Goal: Entertainment & Leisure: Consume media (video, audio)

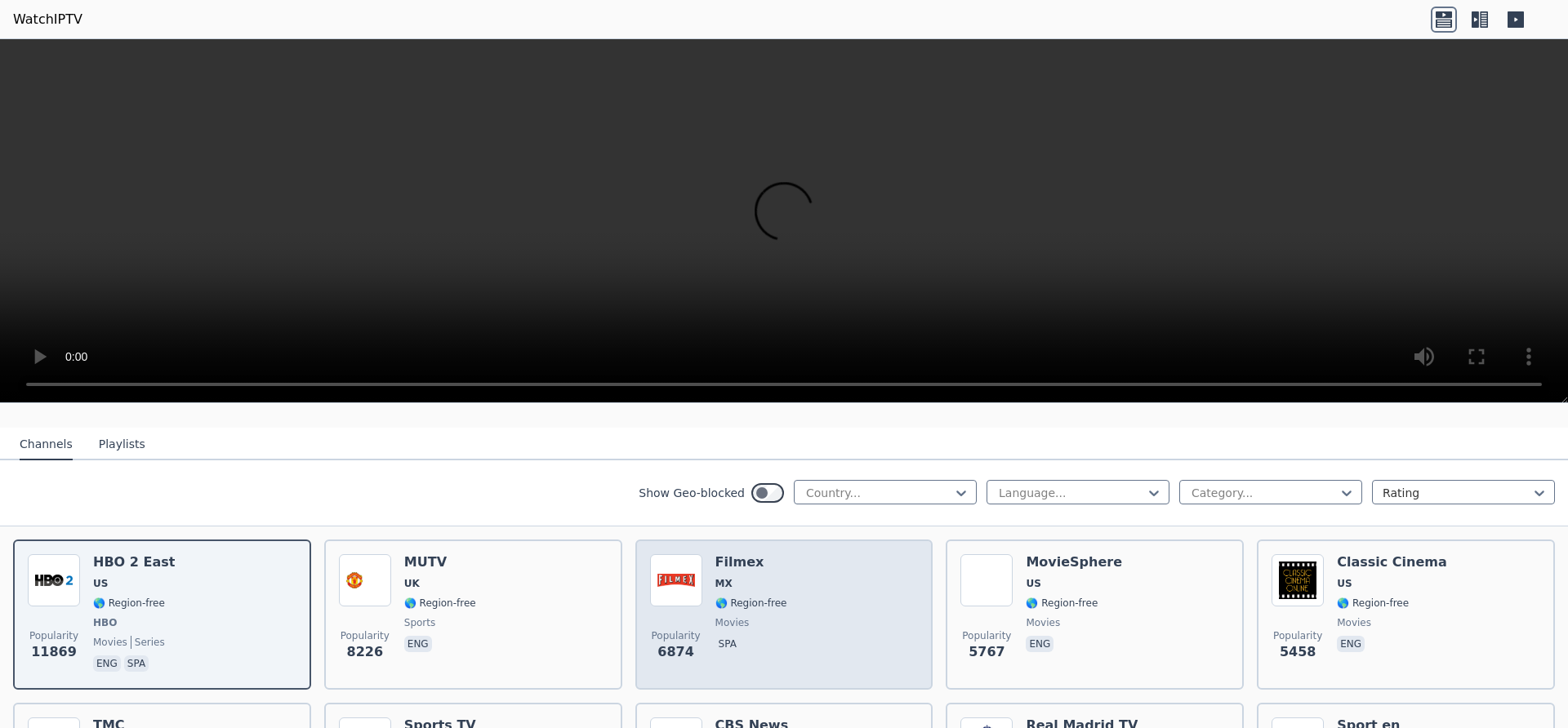
scroll to position [163, 0]
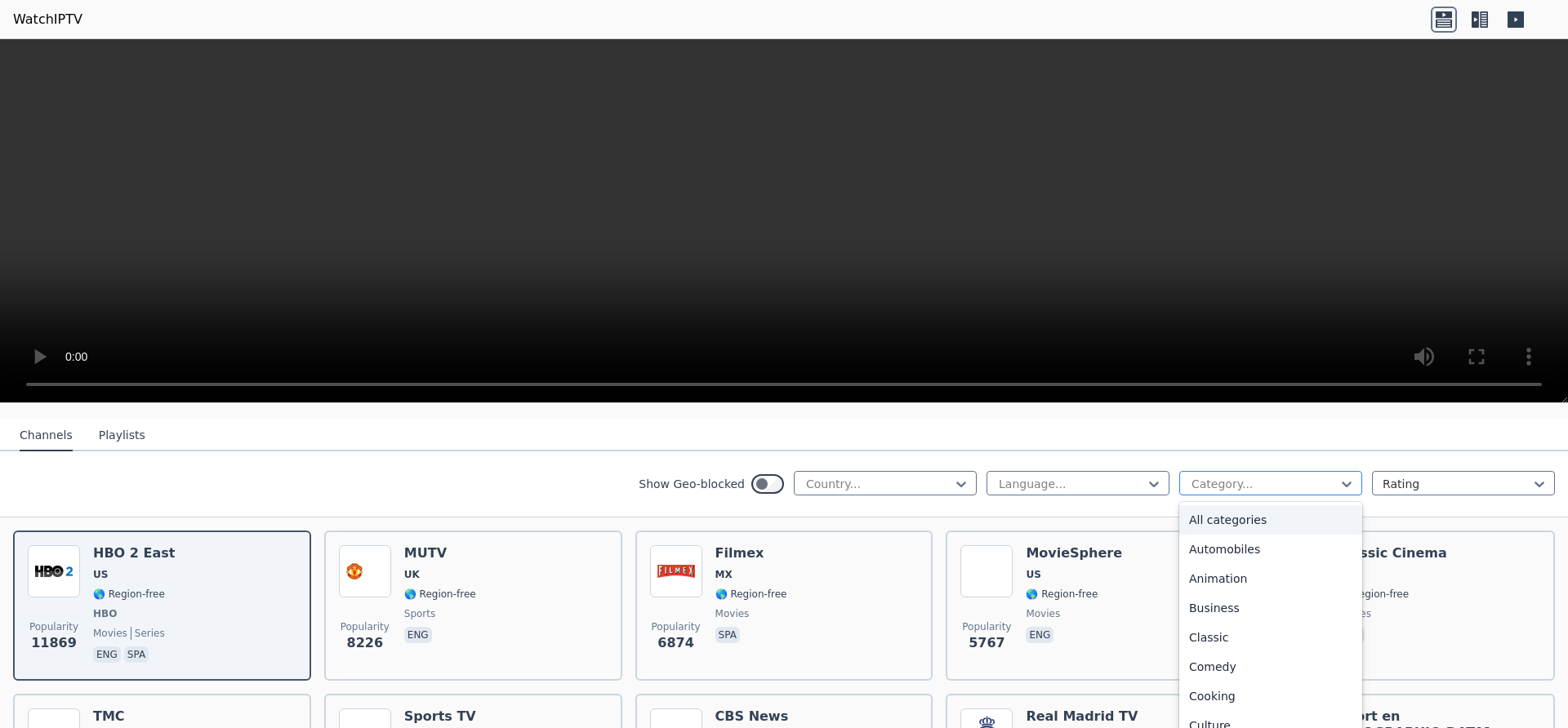
click at [1237, 476] on div at bounding box center [1264, 484] width 148 height 16
click at [1218, 645] on div "Sports" at bounding box center [1270, 657] width 183 height 29
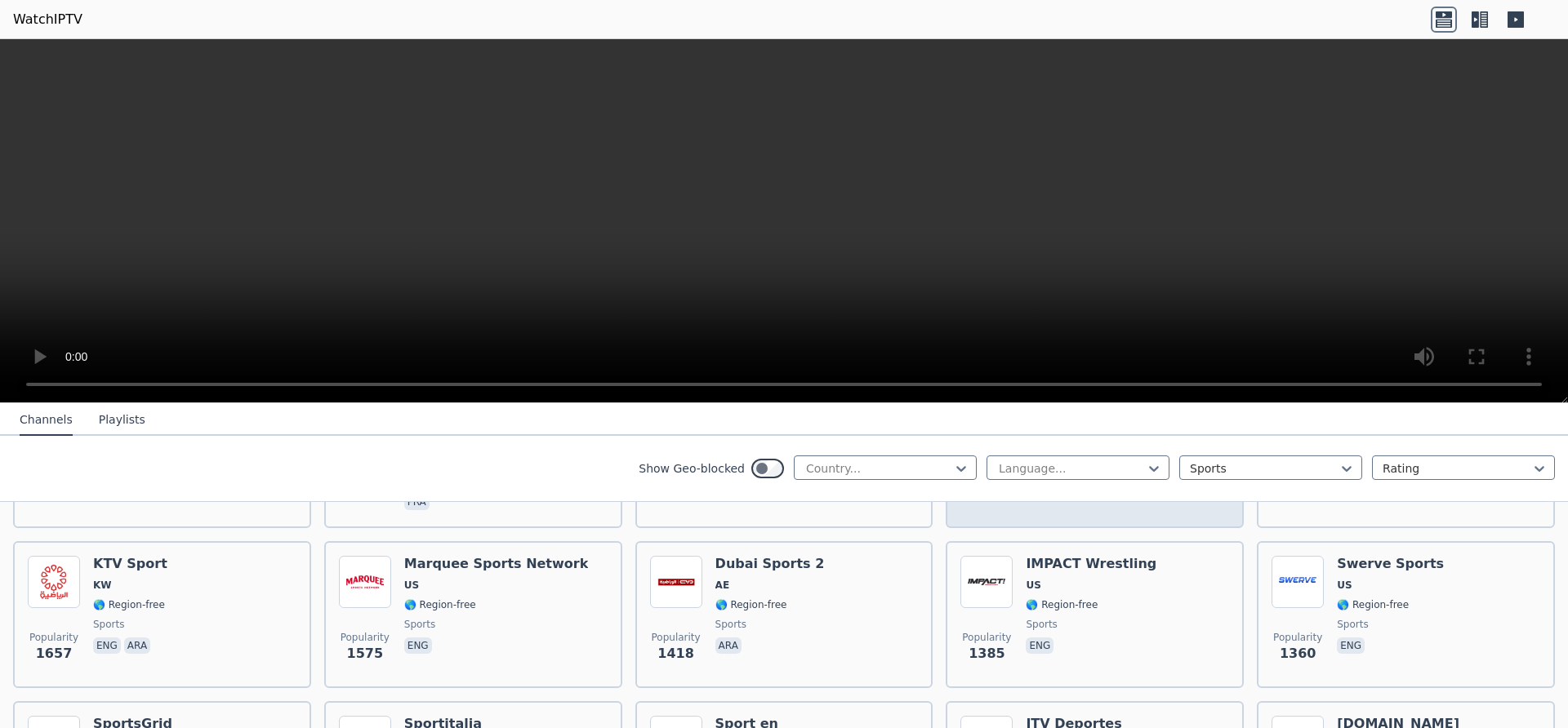
scroll to position [572, 0]
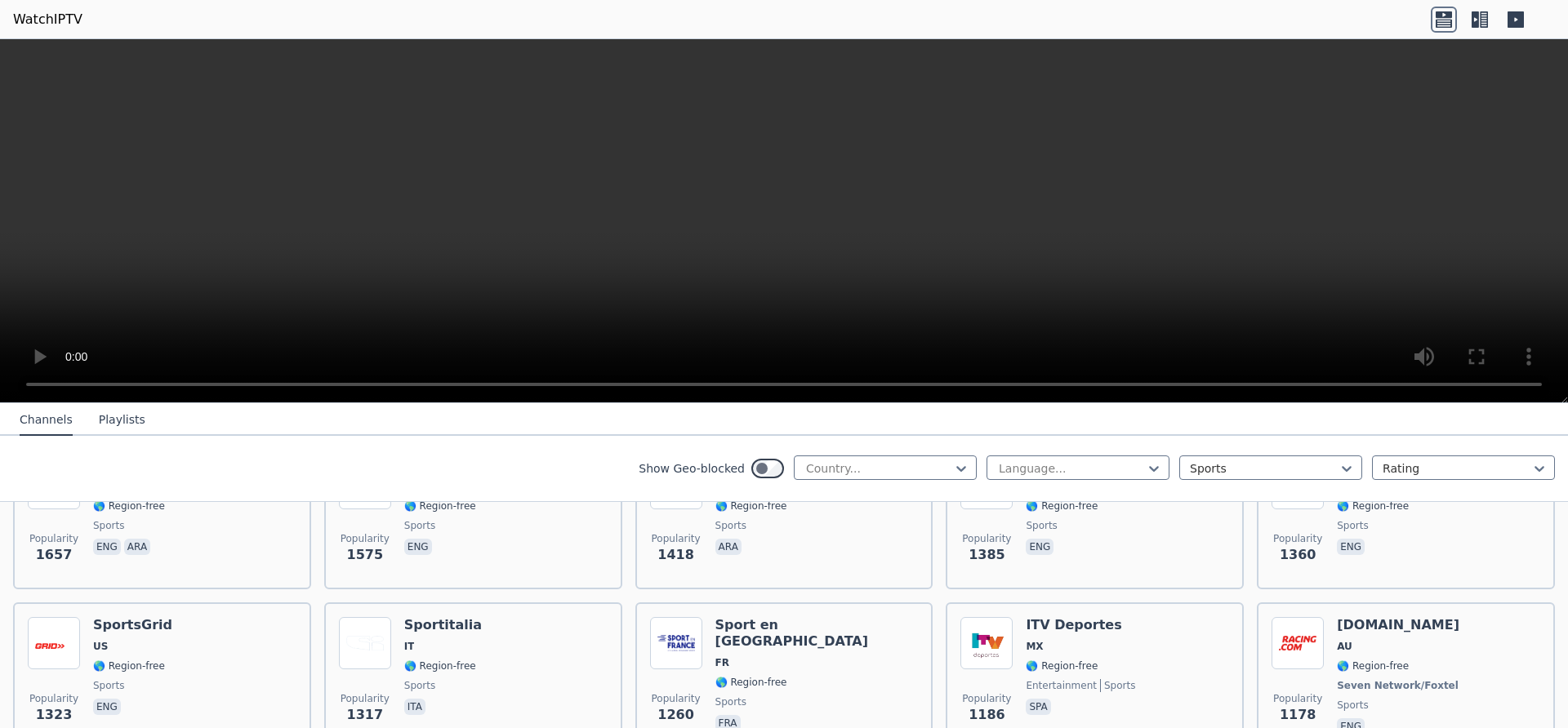
click at [1478, 22] on icon at bounding box center [1475, 20] width 7 height 16
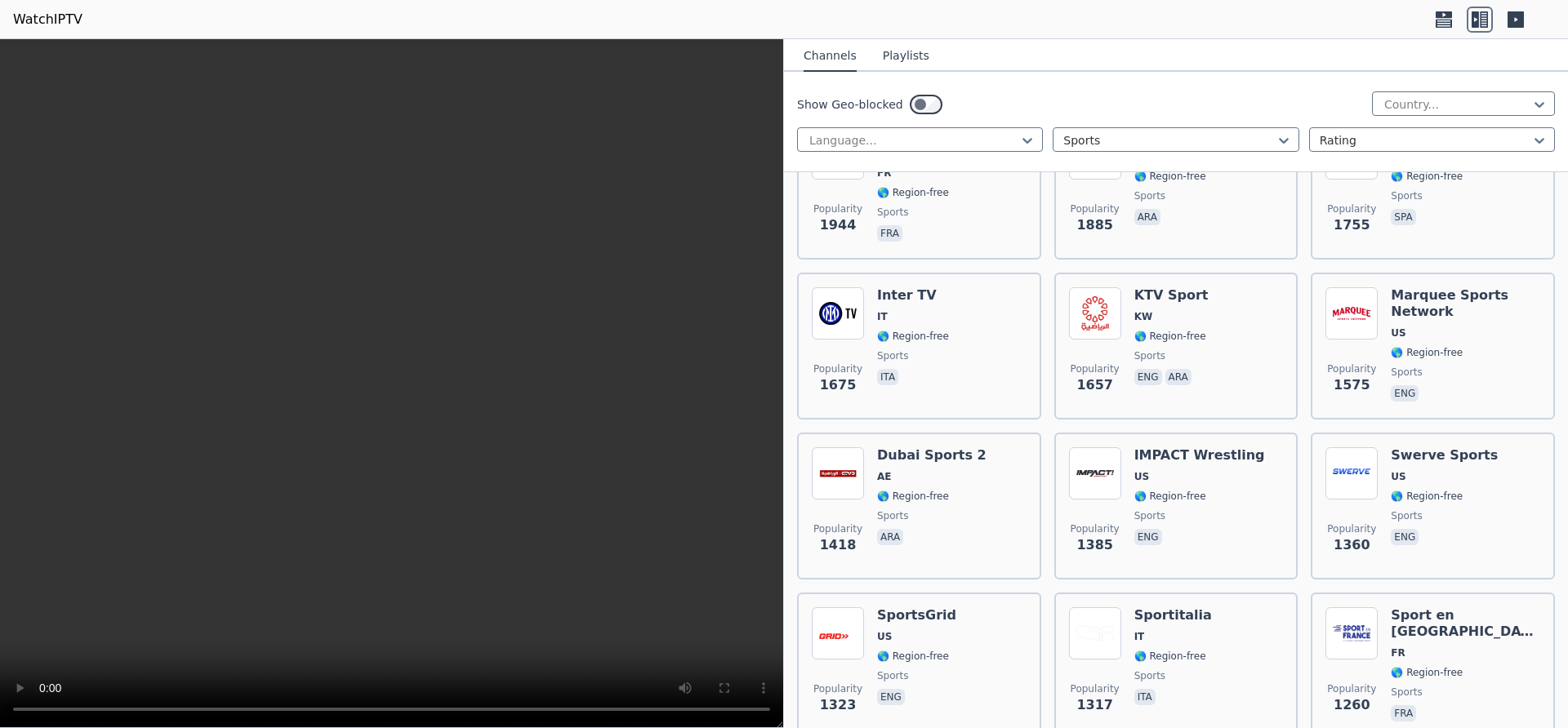
click at [1431, 17] on icon at bounding box center [1443, 19] width 26 height 26
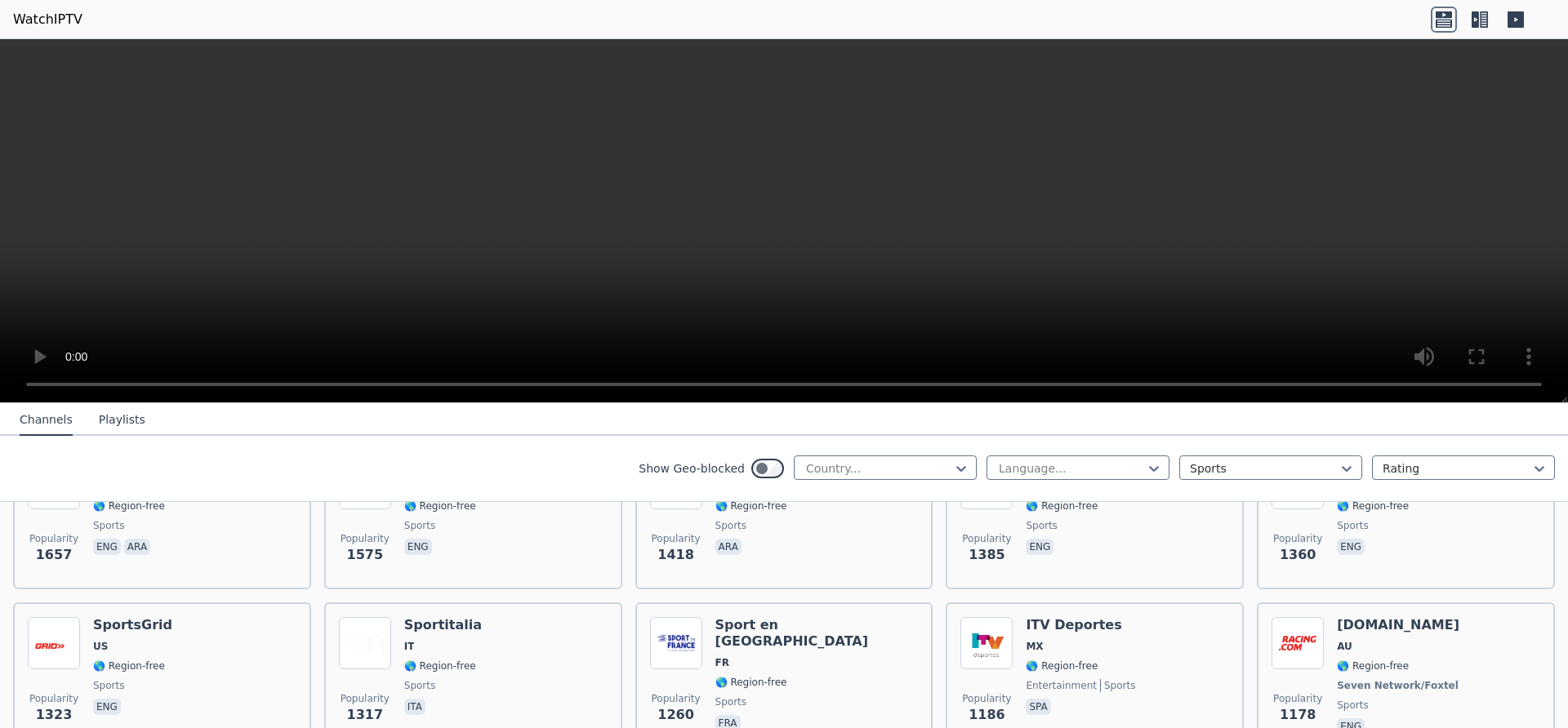
click at [1512, 22] on icon at bounding box center [1515, 20] width 16 height 16
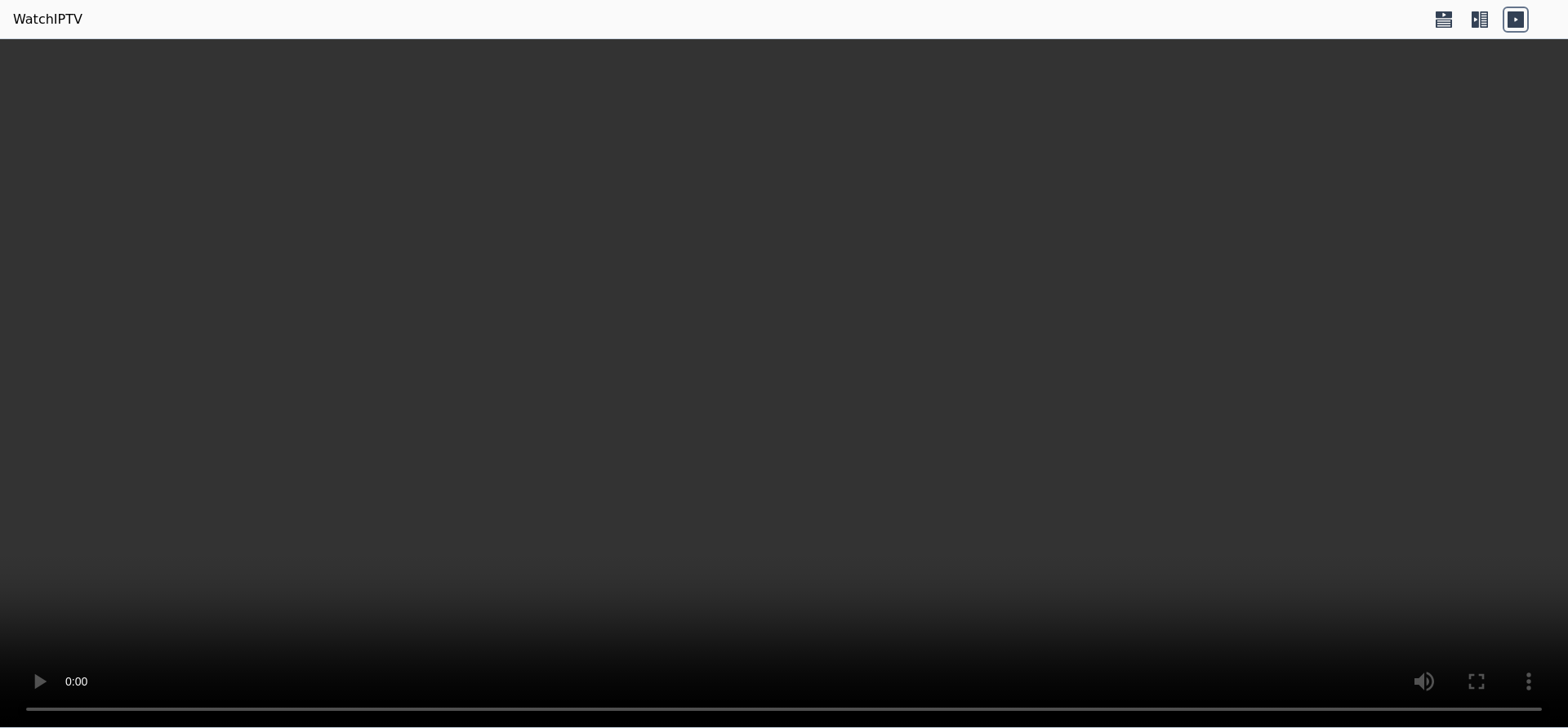
click at [1449, 10] on icon at bounding box center [1443, 19] width 26 height 26
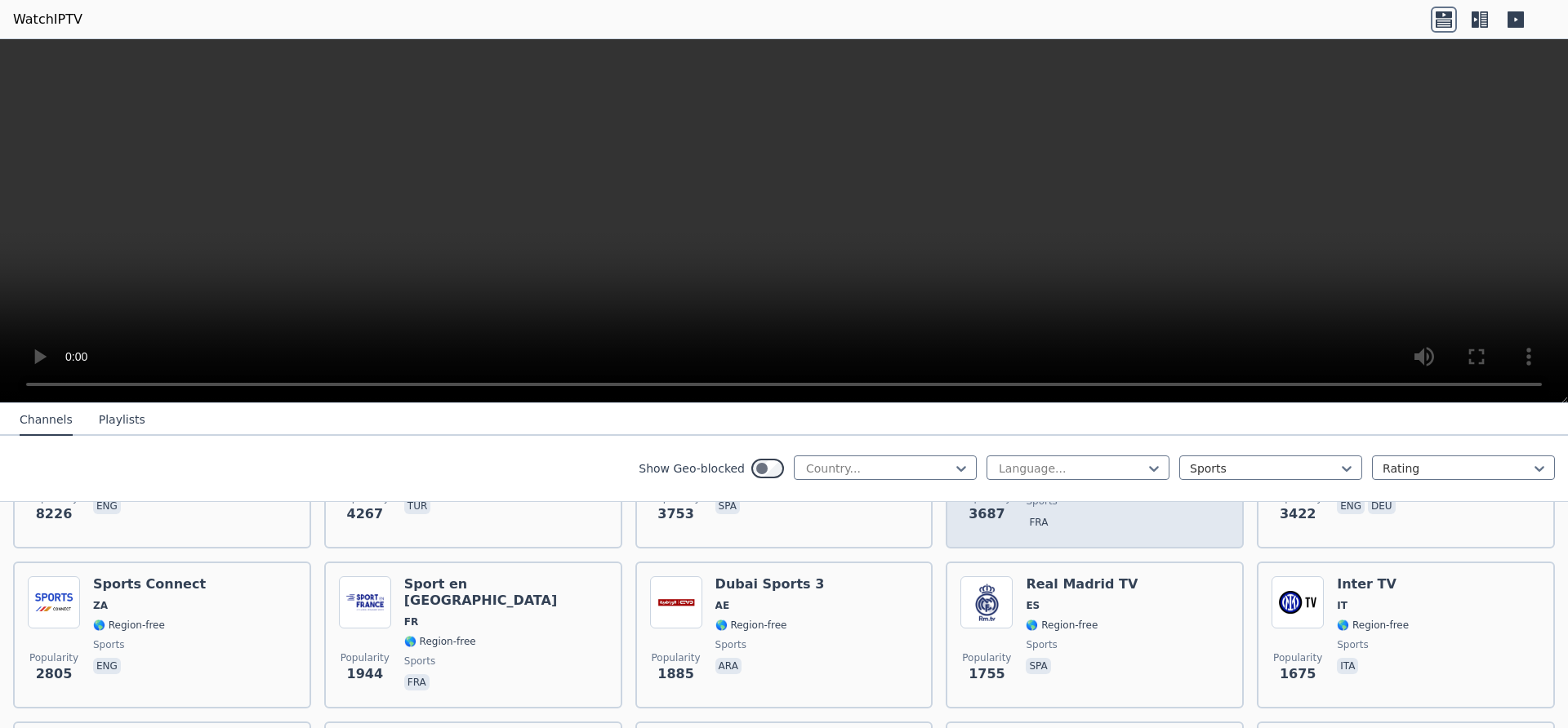
scroll to position [327, 0]
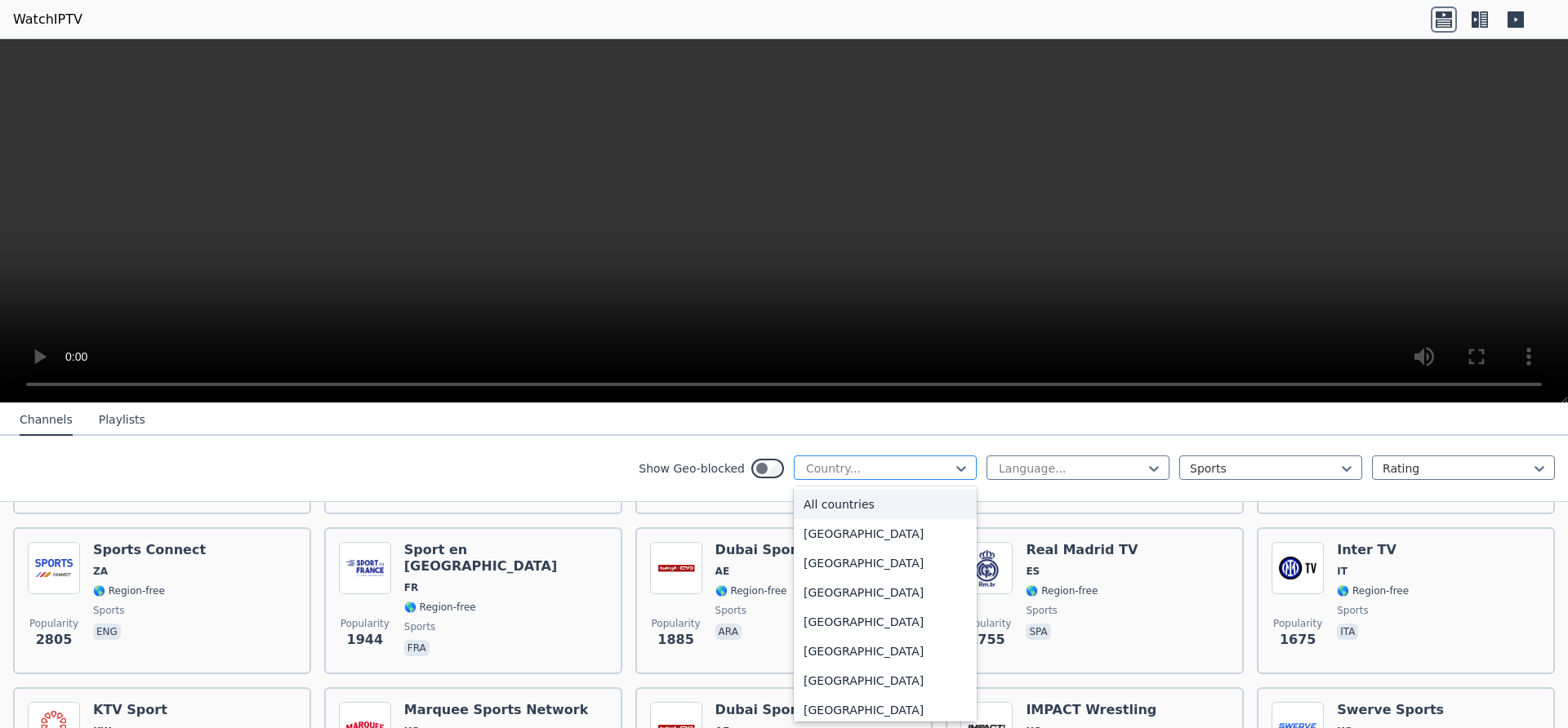
click at [875, 470] on div at bounding box center [878, 468] width 148 height 16
click at [843, 251] on div "Netherlands" at bounding box center [885, 237] width 183 height 29
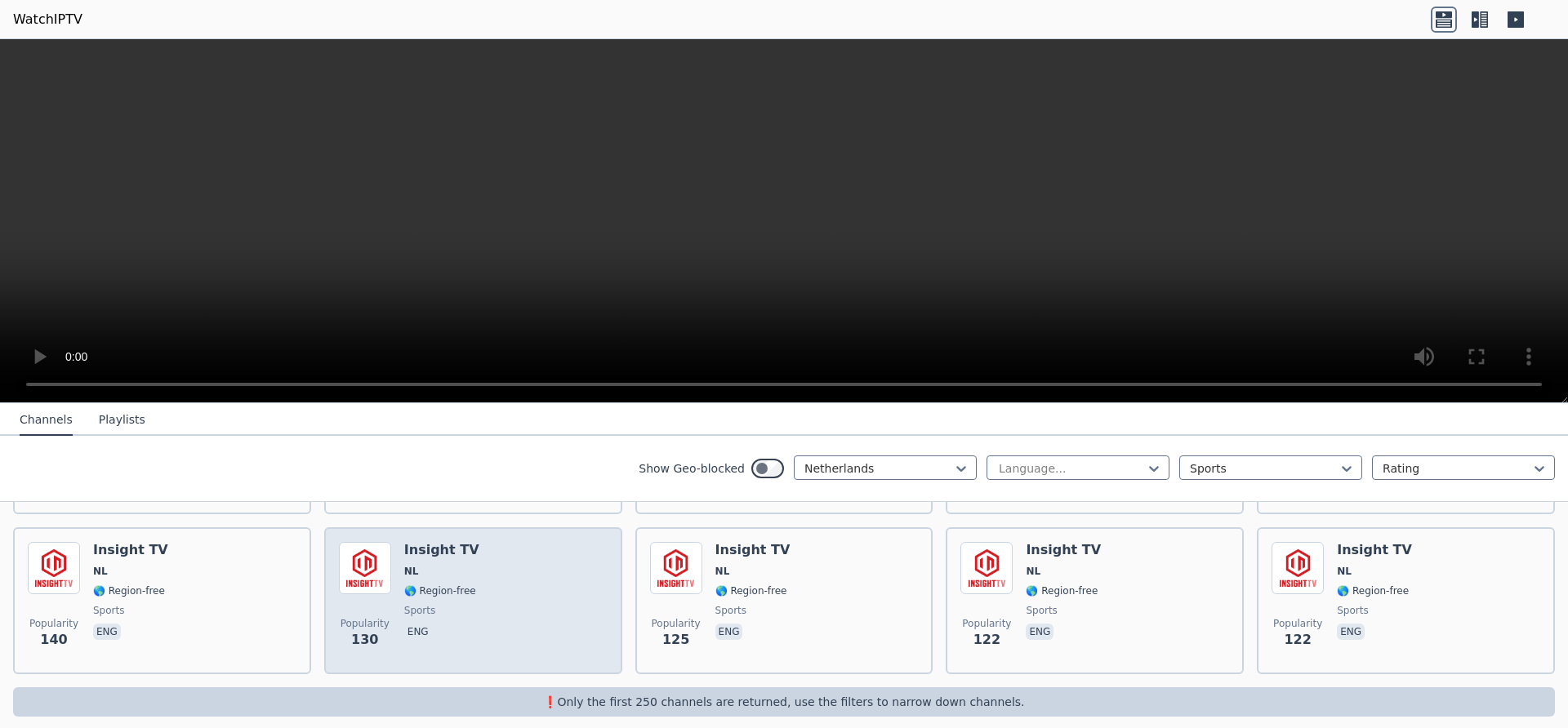
scroll to position [328, 0]
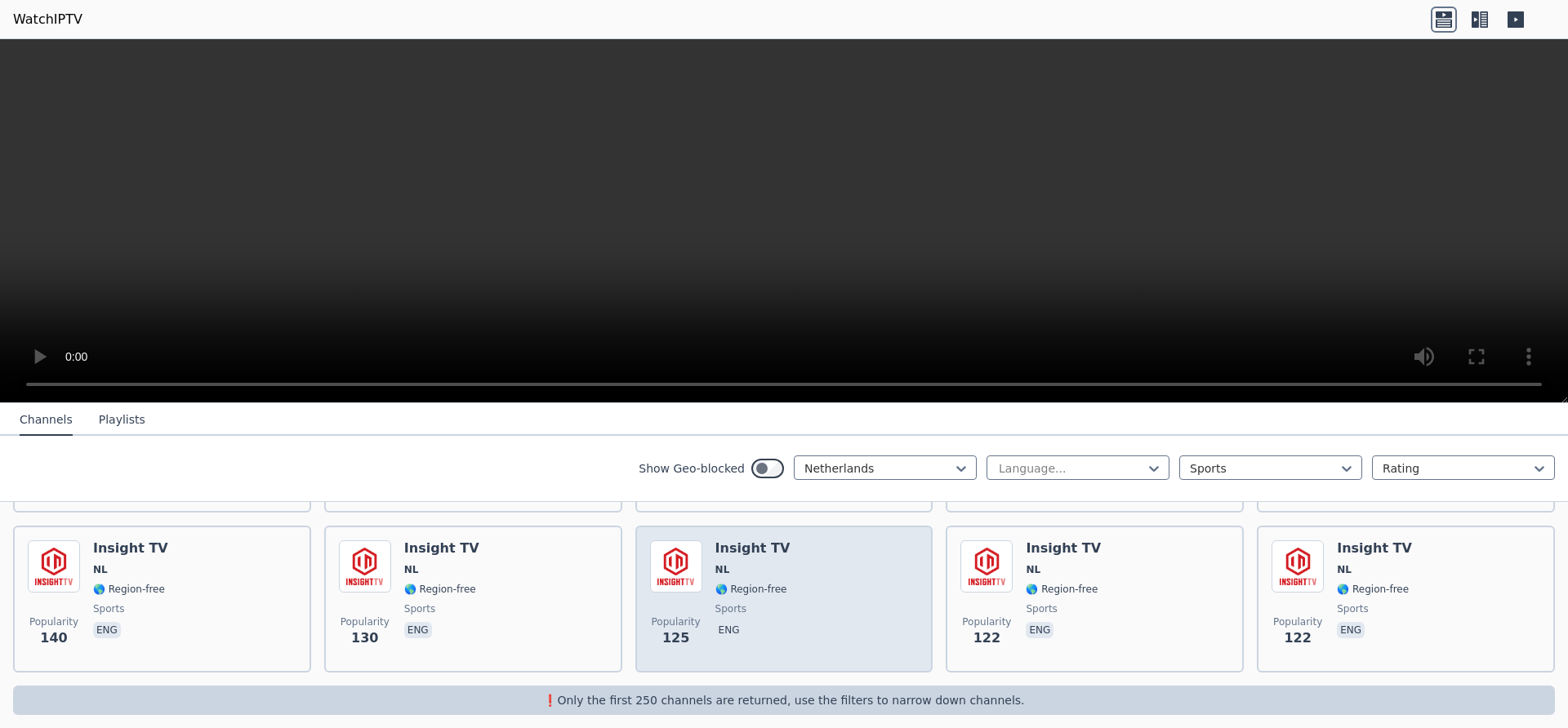
click at [851, 581] on div "Popularity 125 Insight TV NL 🌎 Region-free sports eng" at bounding box center [784, 599] width 269 height 118
click at [778, 592] on div "Popularity 125 Insight TV NL 🌎 Region-free sports eng" at bounding box center [784, 599] width 269 height 118
